Goal: Task Accomplishment & Management: Complete application form

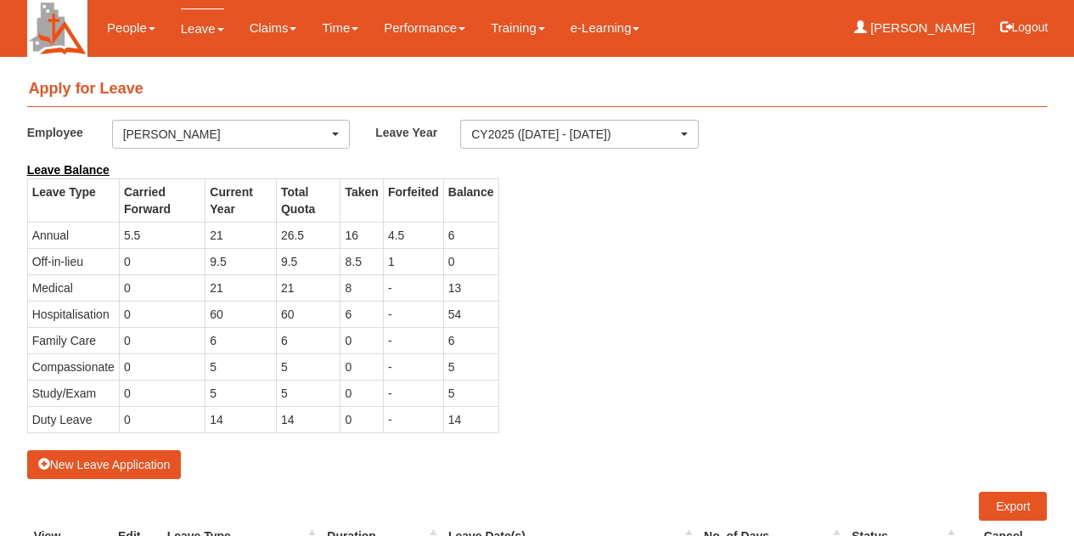
select select "50"
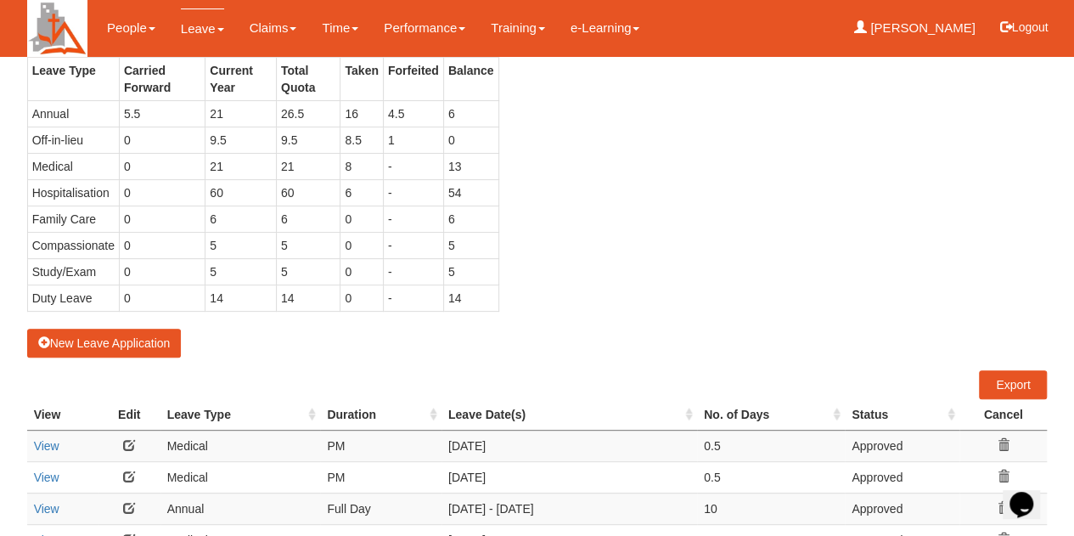
scroll to position [85, 0]
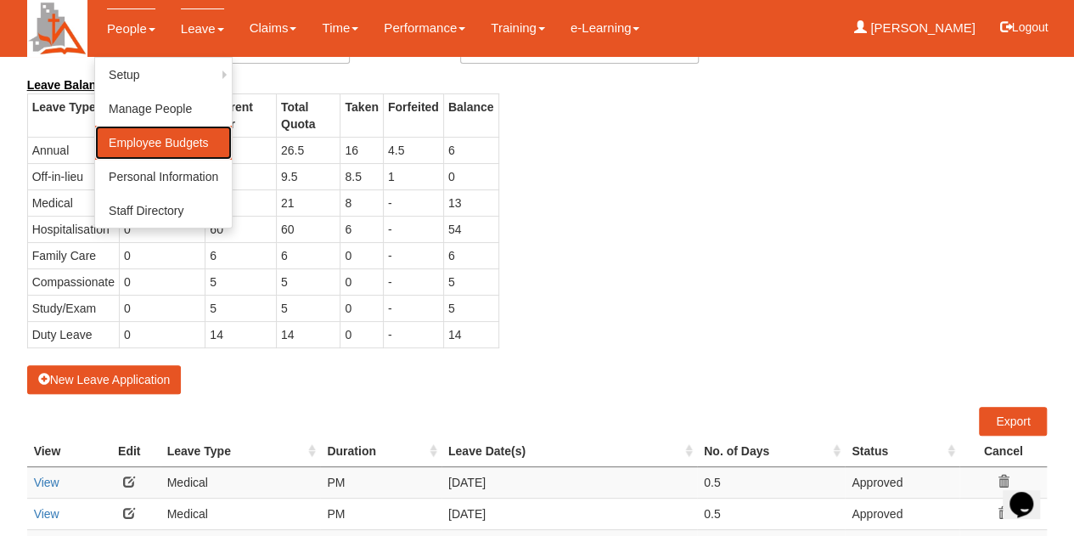
click at [156, 140] on link "Employee Budgets" at bounding box center [163, 143] width 137 height 34
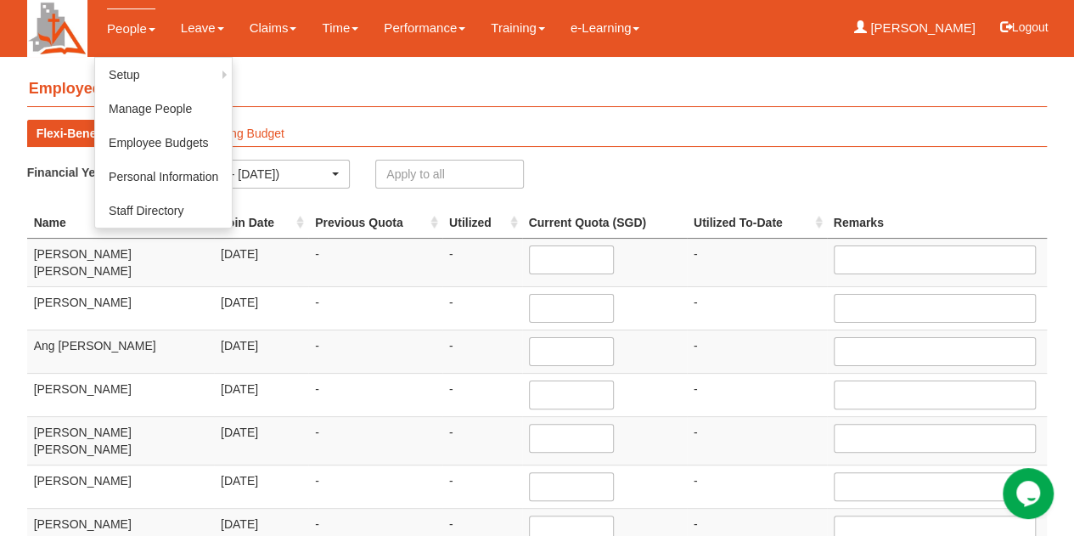
click at [125, 30] on link "People" at bounding box center [131, 28] width 48 height 40
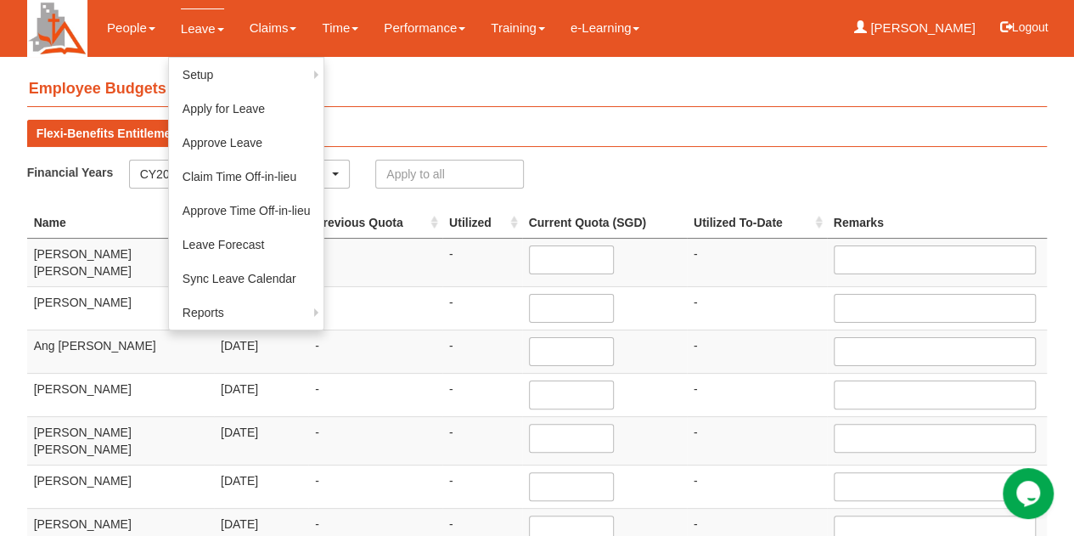
click at [200, 27] on link "Leave" at bounding box center [202, 28] width 43 height 40
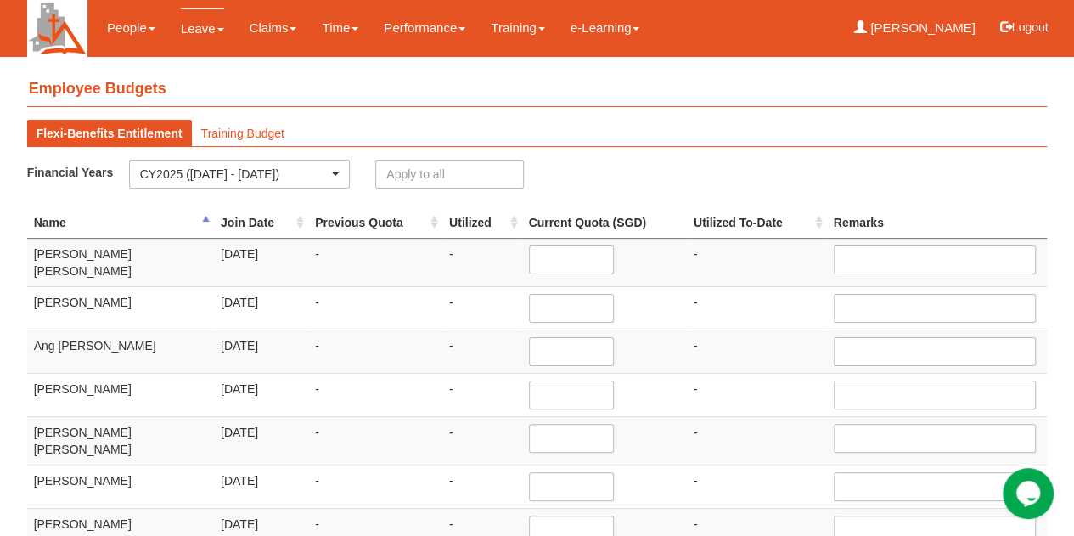
click at [200, 27] on link "Leave" at bounding box center [202, 28] width 43 height 40
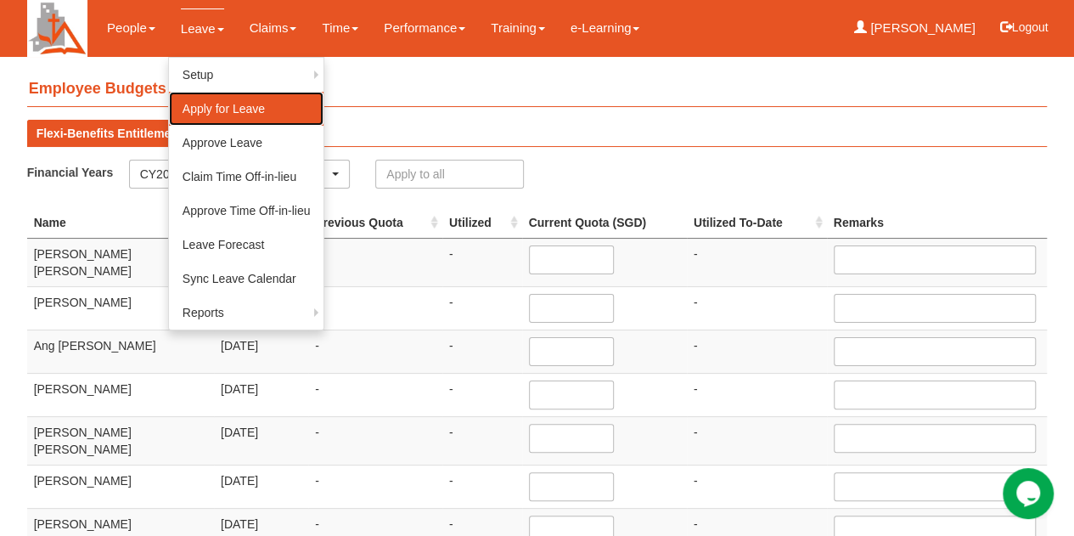
click at [197, 106] on link "Apply for Leave" at bounding box center [246, 109] width 155 height 34
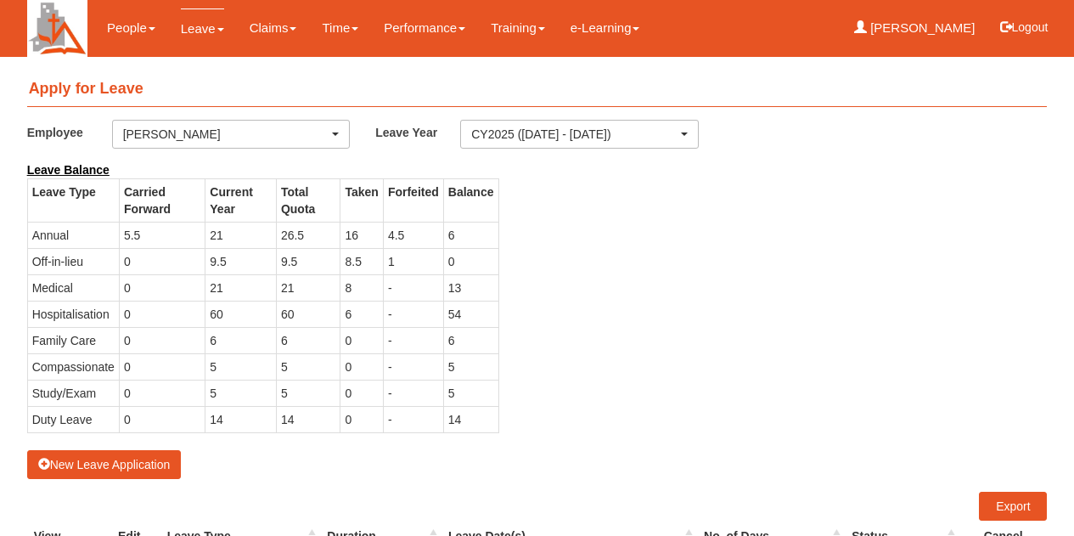
select select "50"
